Goal: Transaction & Acquisition: Purchase product/service

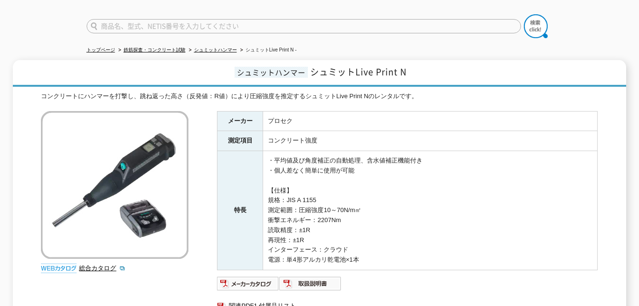
scroll to position [102, 0]
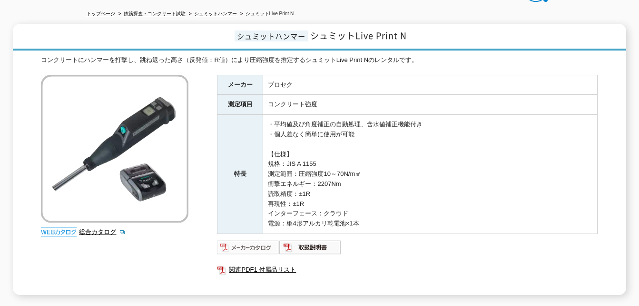
click at [256, 243] on img at bounding box center [248, 246] width 62 height 15
click at [314, 241] on img at bounding box center [310, 246] width 62 height 15
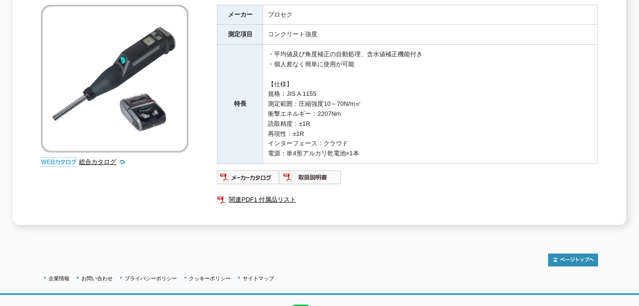
scroll to position [208, 0]
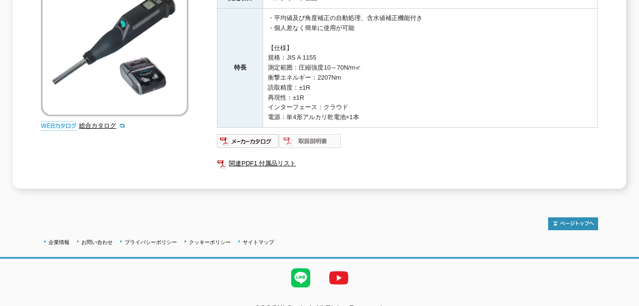
click at [306, 138] on img at bounding box center [310, 140] width 62 height 15
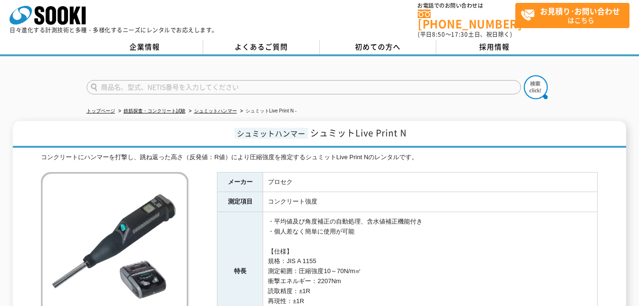
scroll to position [0, 0]
